Goal: Information Seeking & Learning: Learn about a topic

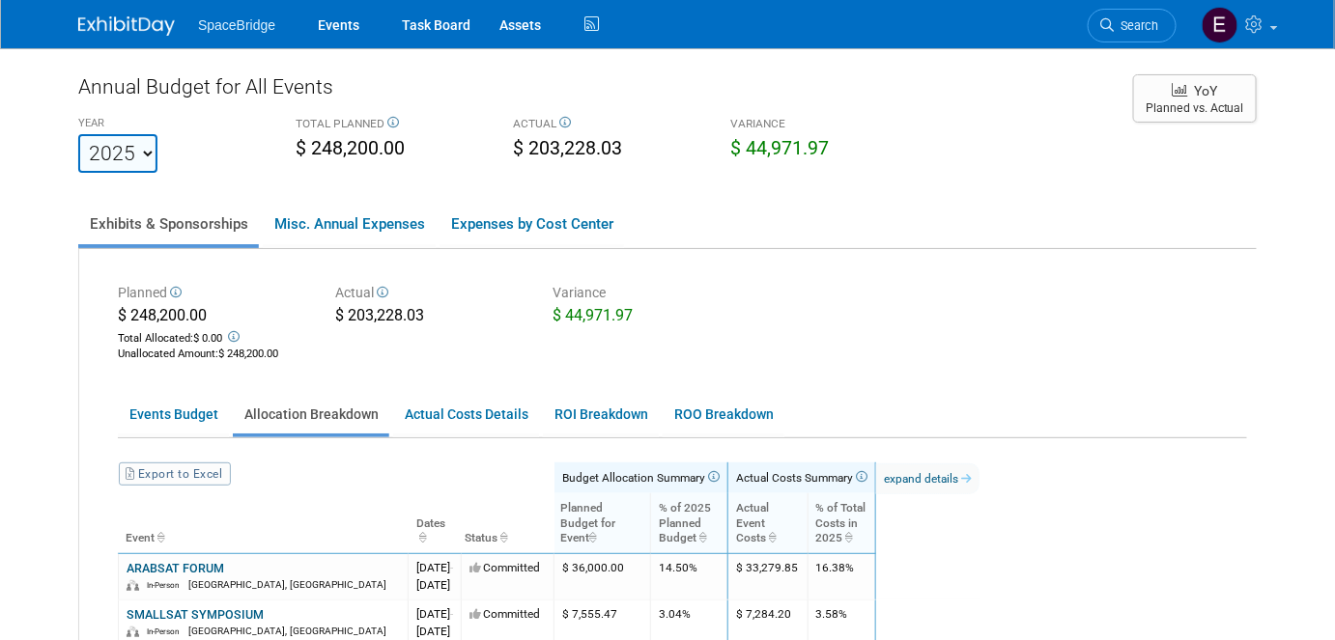
click at [149, 151] on select "2018 2019 2020 2021 2022 2023 2024 2025 2026 2027 2028 2029 2030 2031" at bounding box center [117, 153] width 79 height 39
select select "2026"
click at [78, 134] on select "2018 2019 2020 2021 2022 2023 2024 2025 2026 2027 2028 2029 2030 2031" at bounding box center [117, 153] width 79 height 39
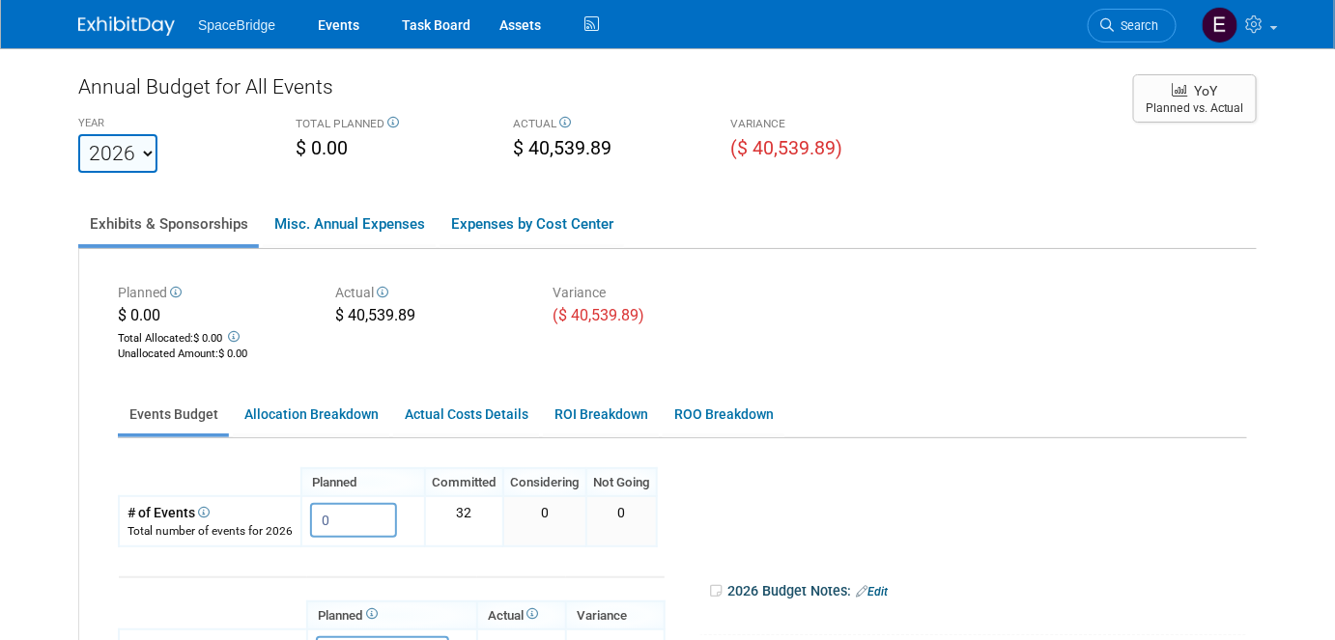
click at [125, 29] on img at bounding box center [126, 25] width 97 height 19
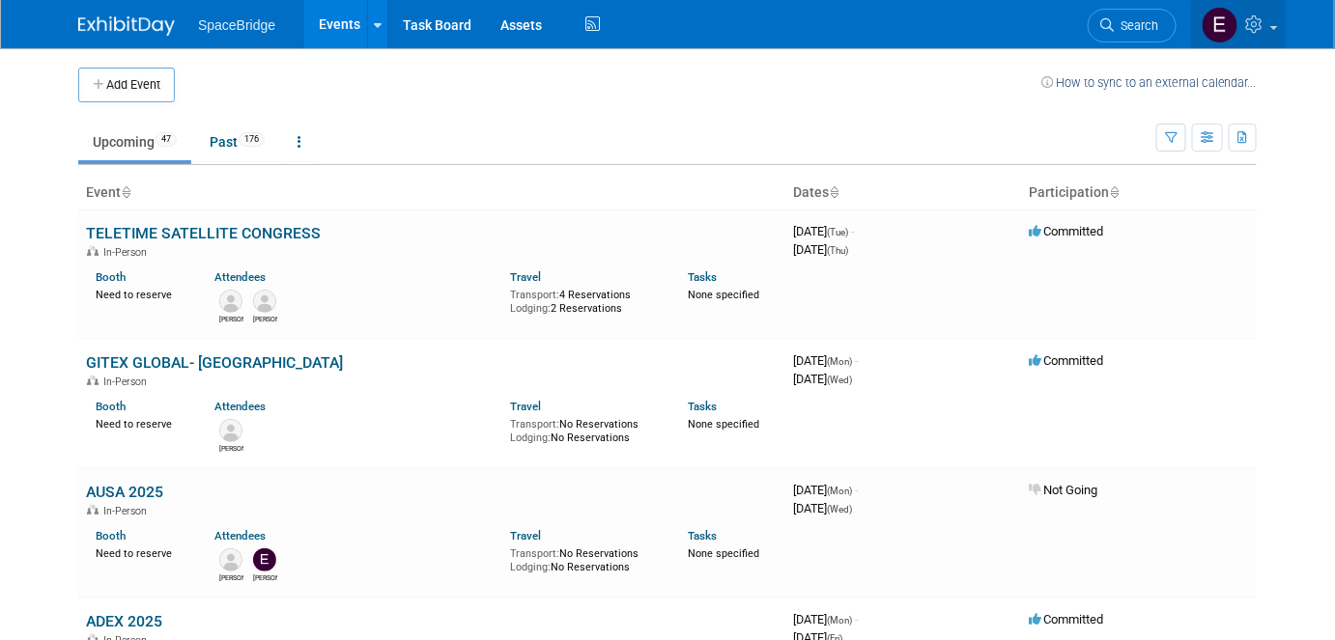
click at [1260, 33] on icon at bounding box center [1257, 23] width 22 height 17
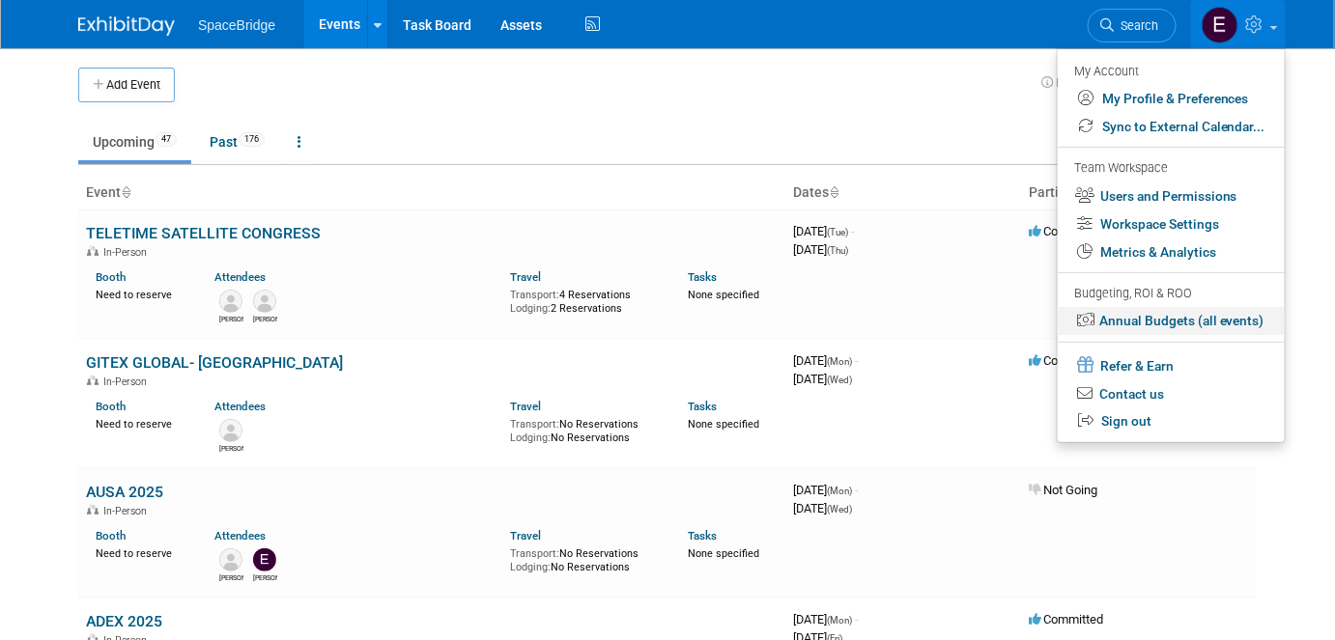
click at [1141, 327] on link "Annual Budgets (all events)" at bounding box center [1171, 321] width 227 height 28
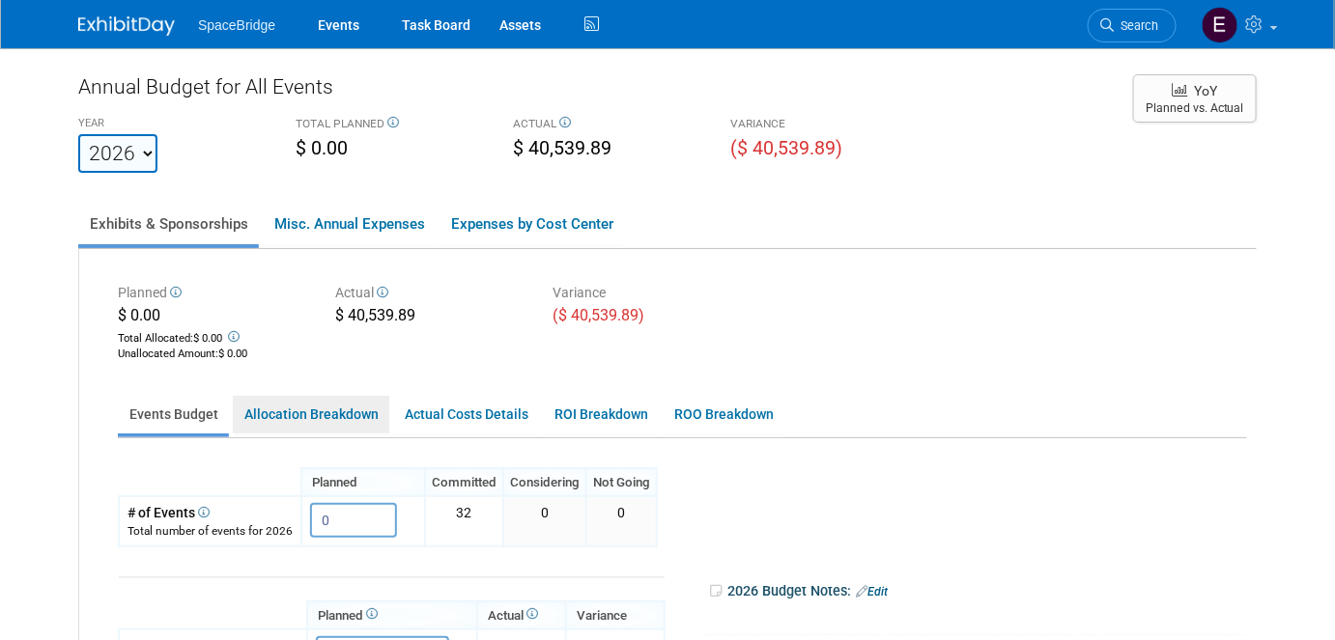
click at [321, 422] on link "Allocation Breakdown" at bounding box center [311, 415] width 157 height 38
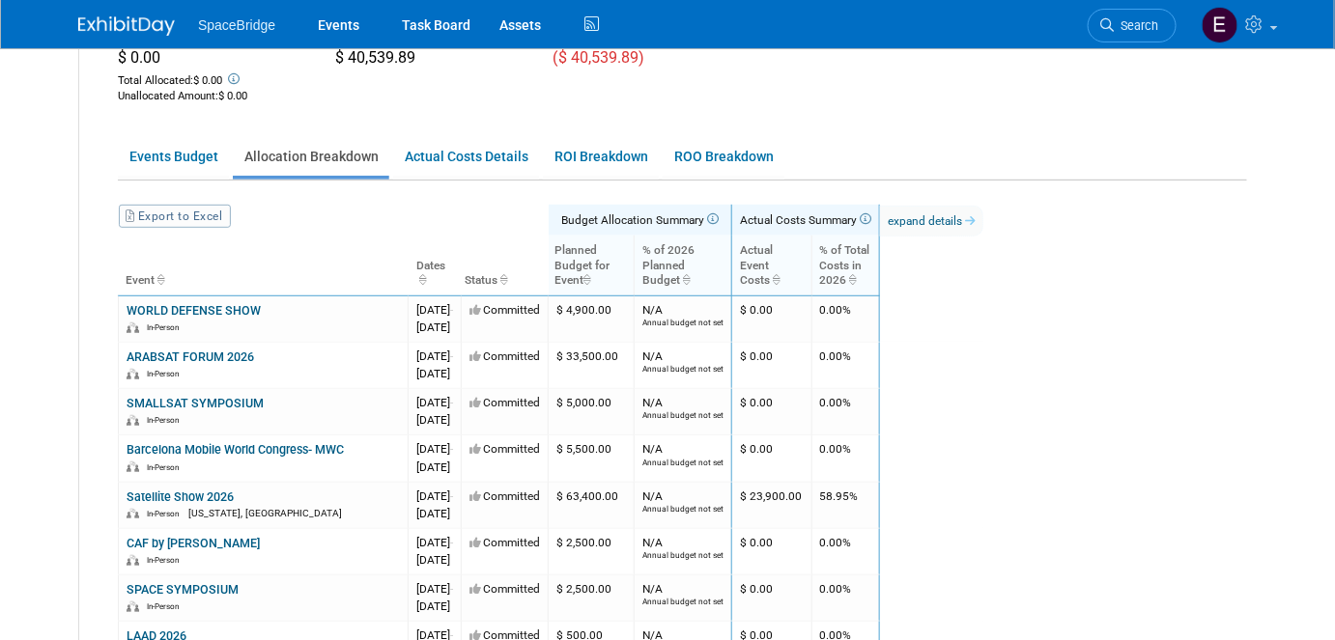
scroll to position [257, 0]
click at [187, 222] on link "Export to Excel" at bounding box center [175, 217] width 112 height 23
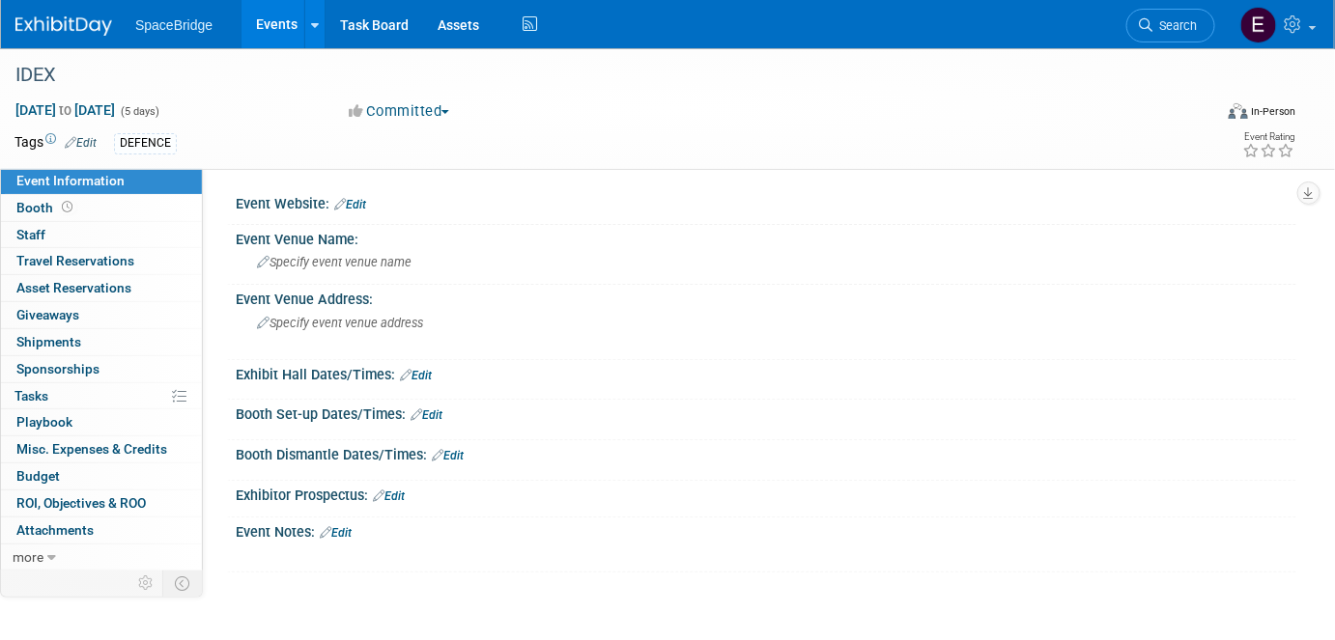
click at [40, 24] on img at bounding box center [63, 25] width 97 height 19
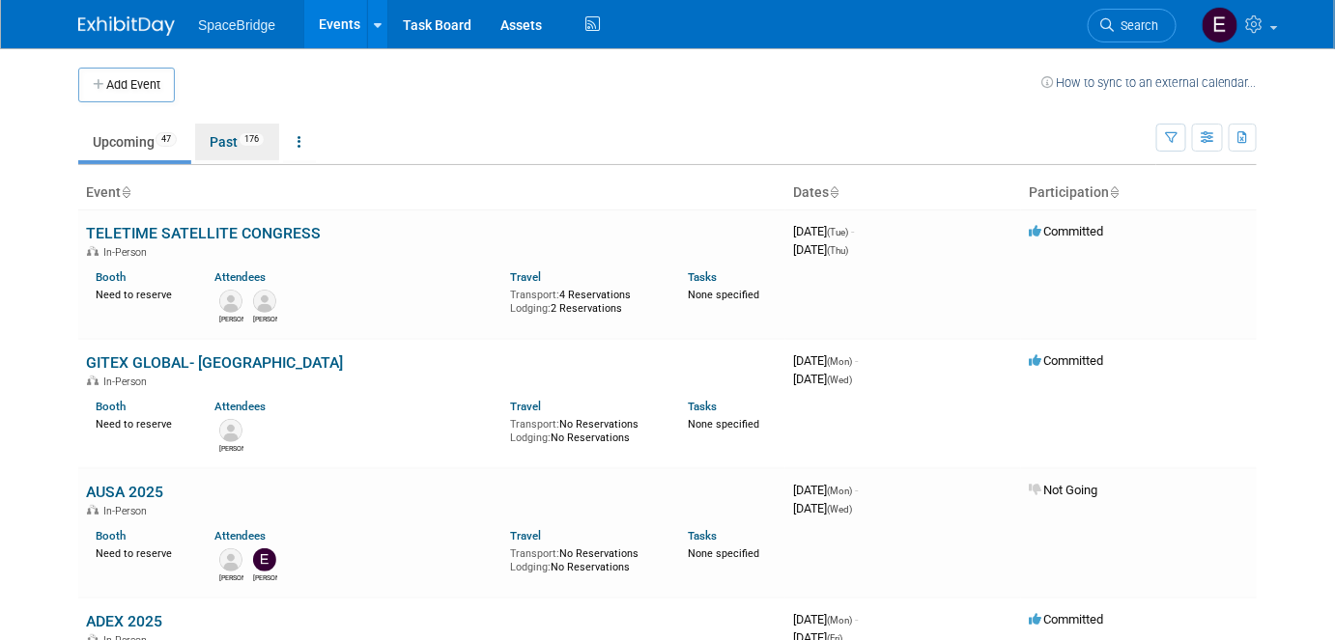
click at [242, 139] on link "Past 176" at bounding box center [237, 142] width 84 height 37
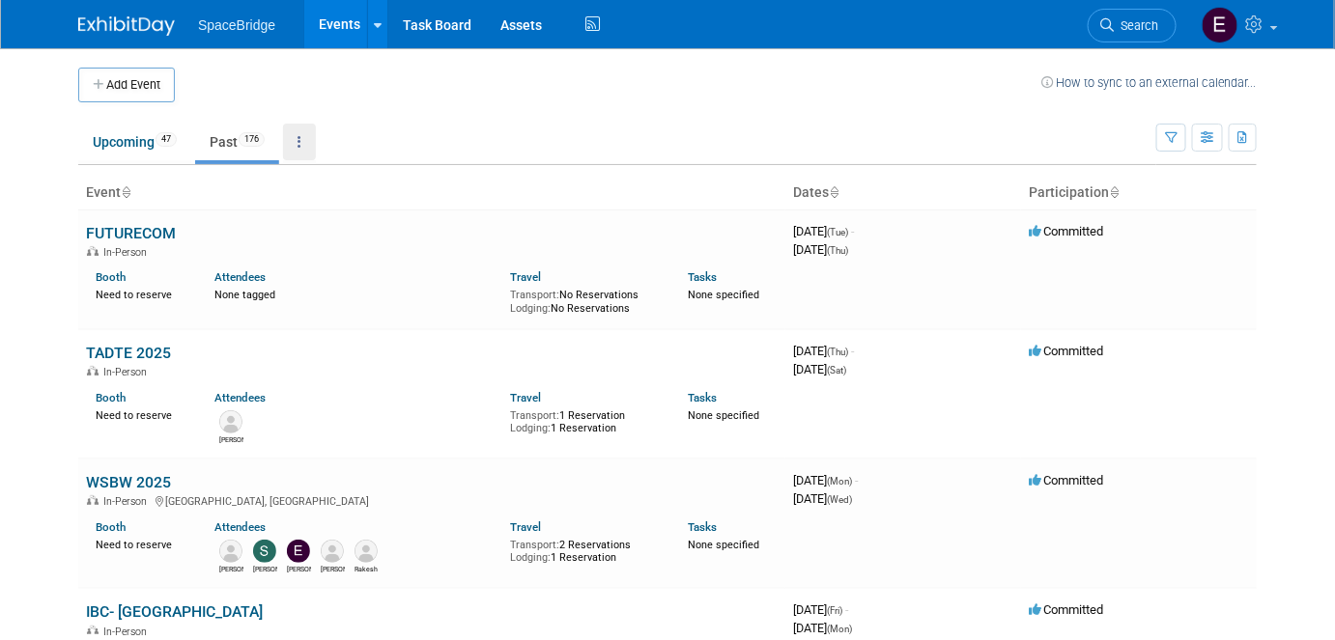
click at [306, 145] on link at bounding box center [299, 142] width 33 height 37
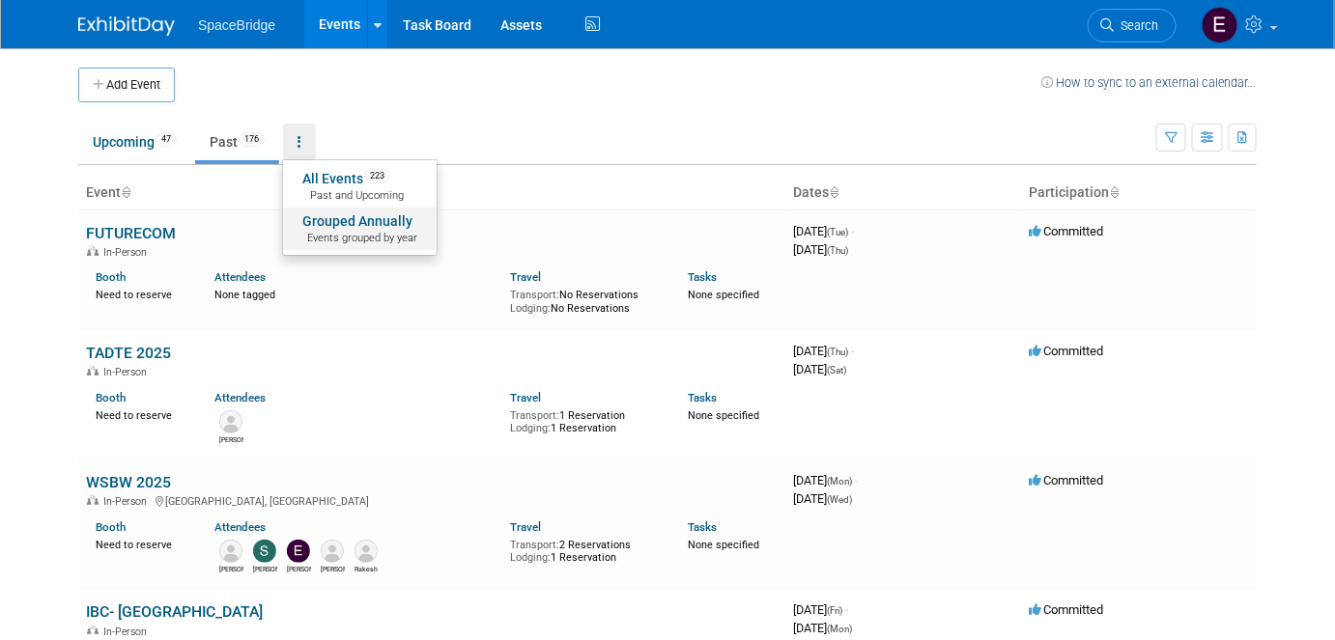
click at [363, 241] on span "Events grouped by year" at bounding box center [359, 238] width 115 height 15
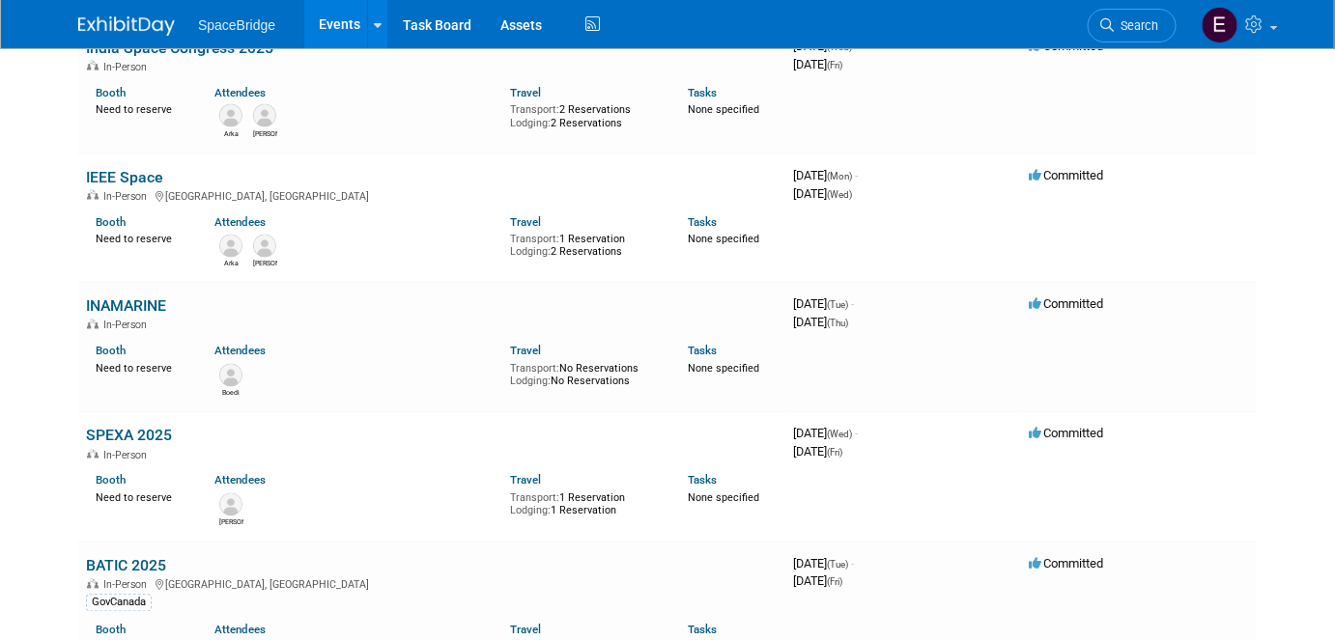
scroll to position [3449, 0]
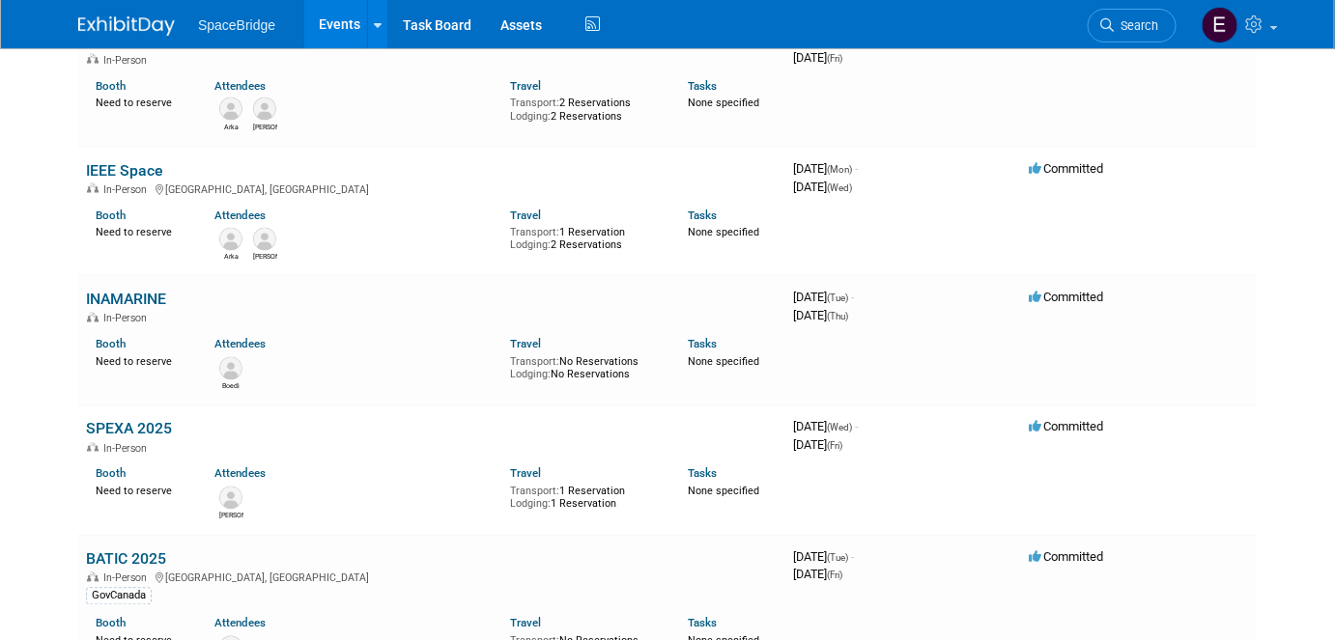
click at [134, 420] on link "SPEXA 2025" at bounding box center [129, 429] width 86 height 18
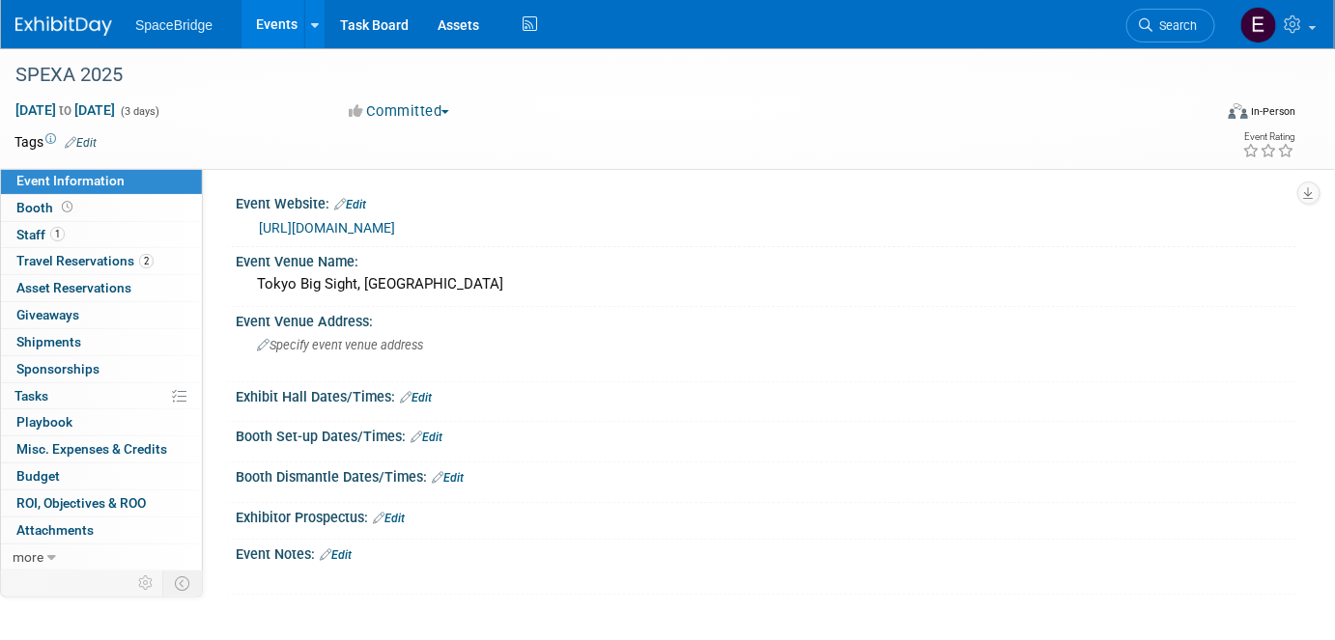
click at [48, 29] on img at bounding box center [63, 25] width 97 height 19
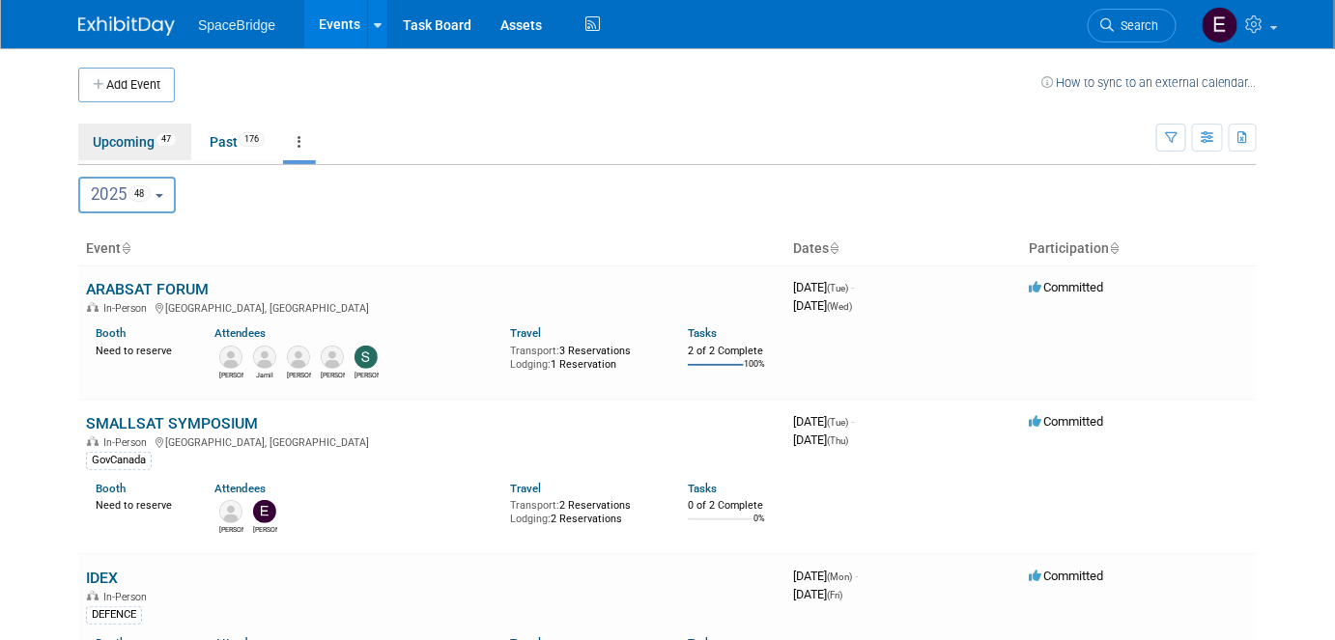
click at [131, 134] on link "Upcoming 47" at bounding box center [134, 142] width 113 height 37
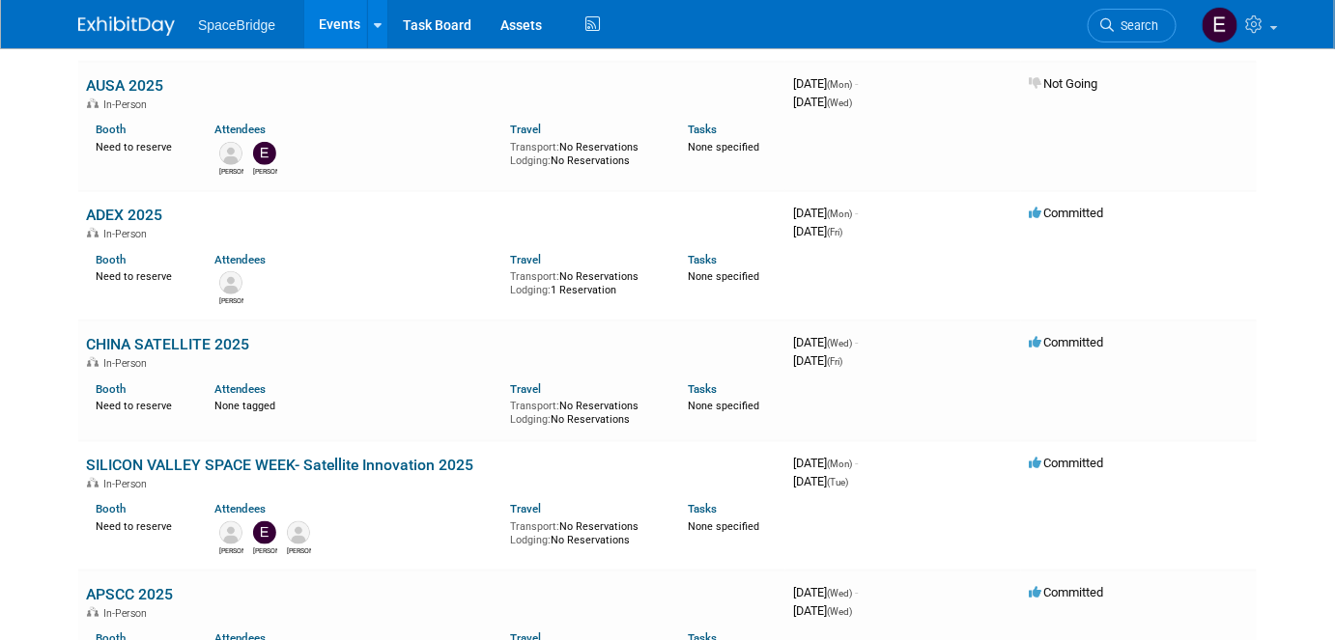
scroll to position [411, 0]
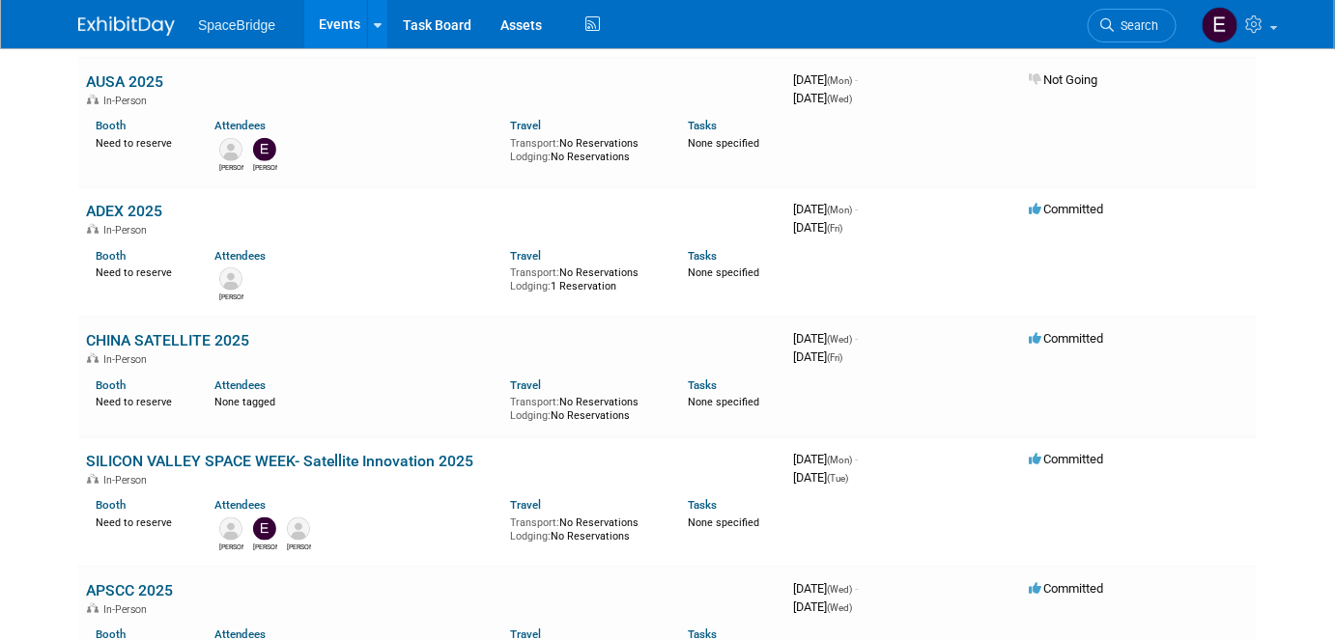
click at [195, 335] on link "CHINA SATELLITE 2025" at bounding box center [167, 340] width 163 height 18
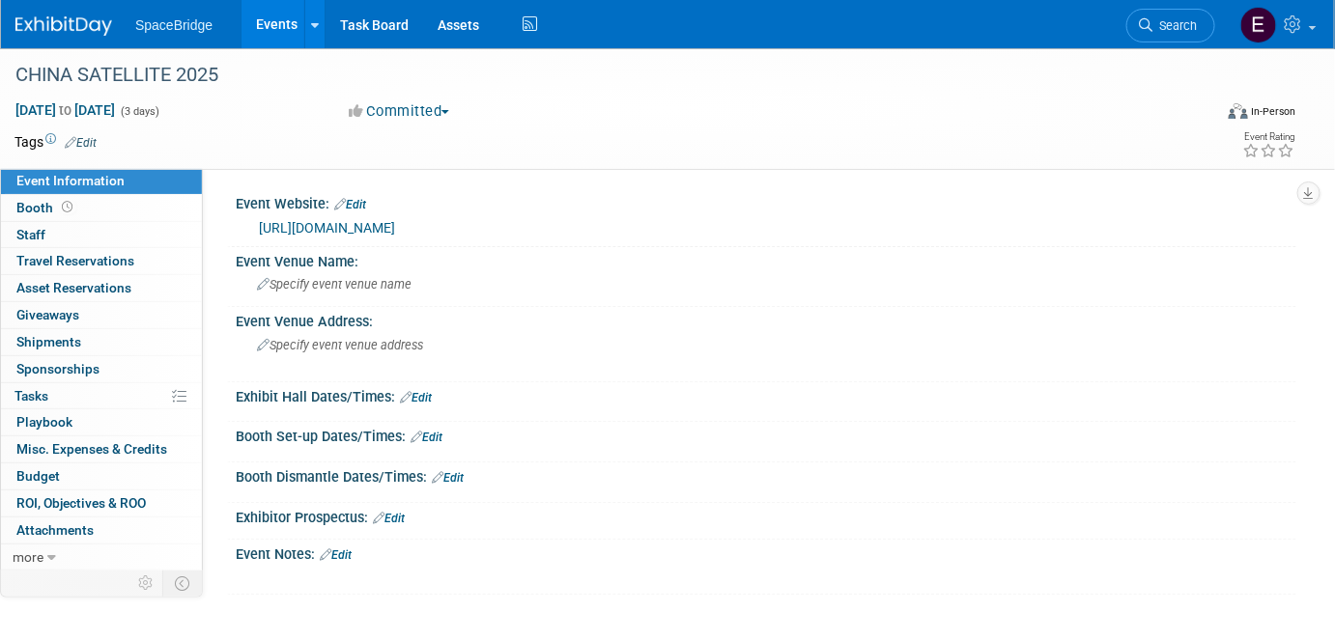
click at [394, 227] on link "https://www.satellite-china.com/index.html" at bounding box center [327, 227] width 136 height 15
click at [64, 20] on img at bounding box center [63, 25] width 97 height 19
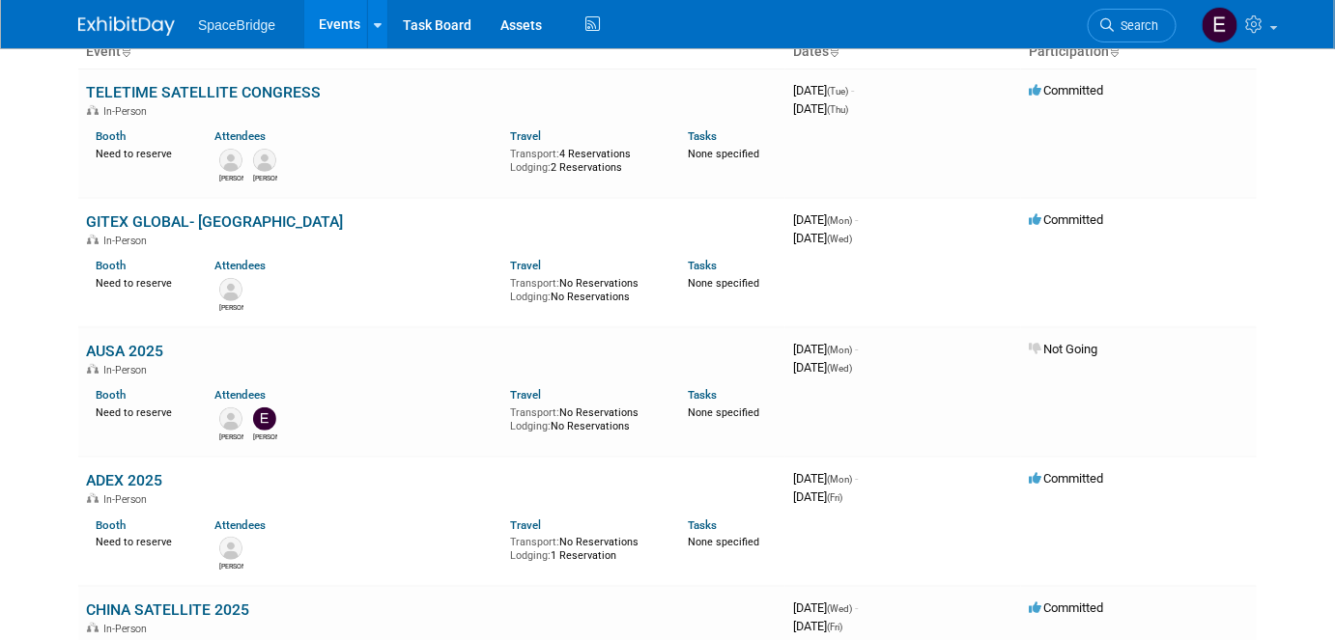
scroll to position [187, 0]
